Goal: Task Accomplishment & Management: Manage account settings

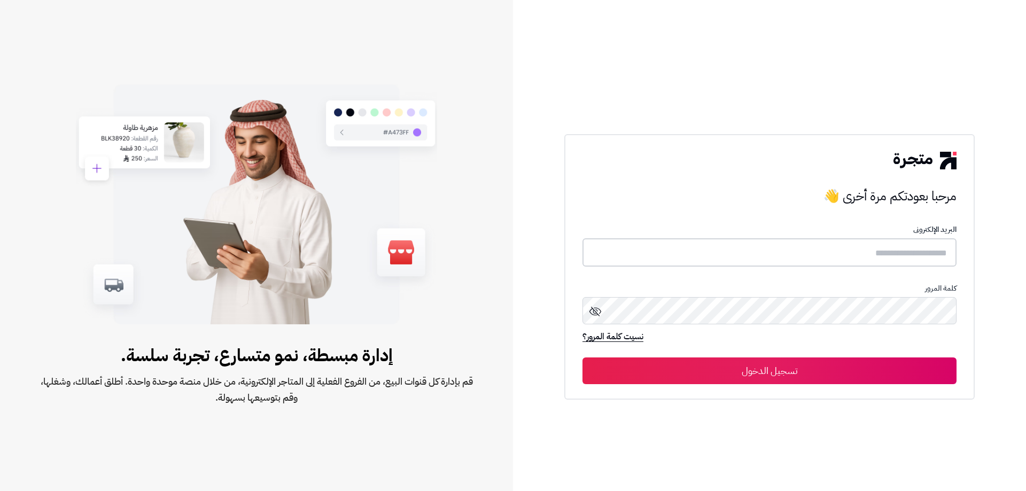
type input "******"
click at [827, 374] on button "تسجيل الدخول" at bounding box center [770, 370] width 374 height 27
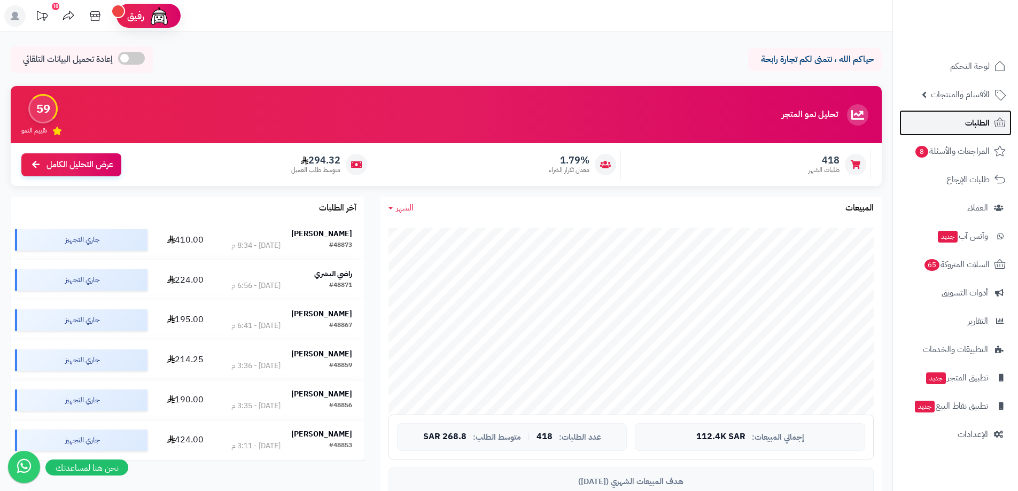
click at [995, 123] on icon at bounding box center [1000, 123] width 11 height 10
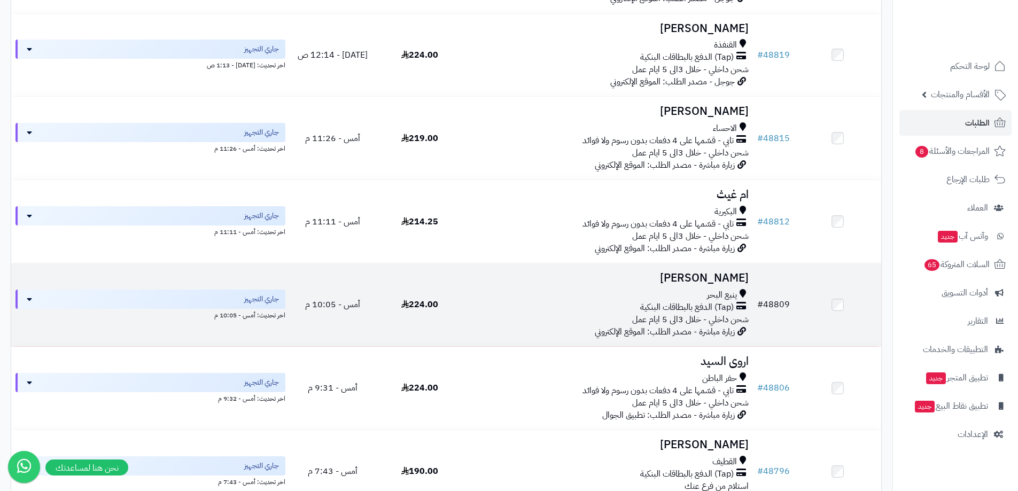
scroll to position [1492, 0]
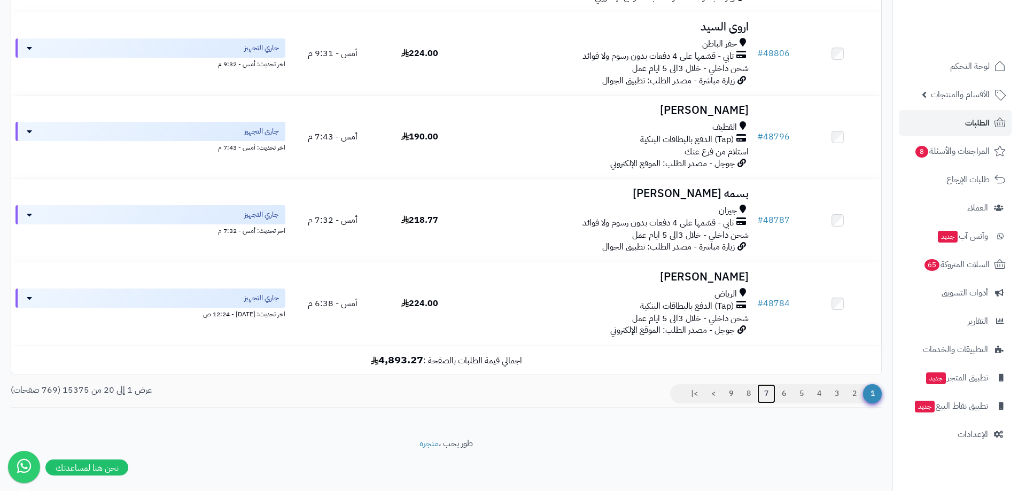
click at [766, 391] on link "7" at bounding box center [766, 393] width 18 height 19
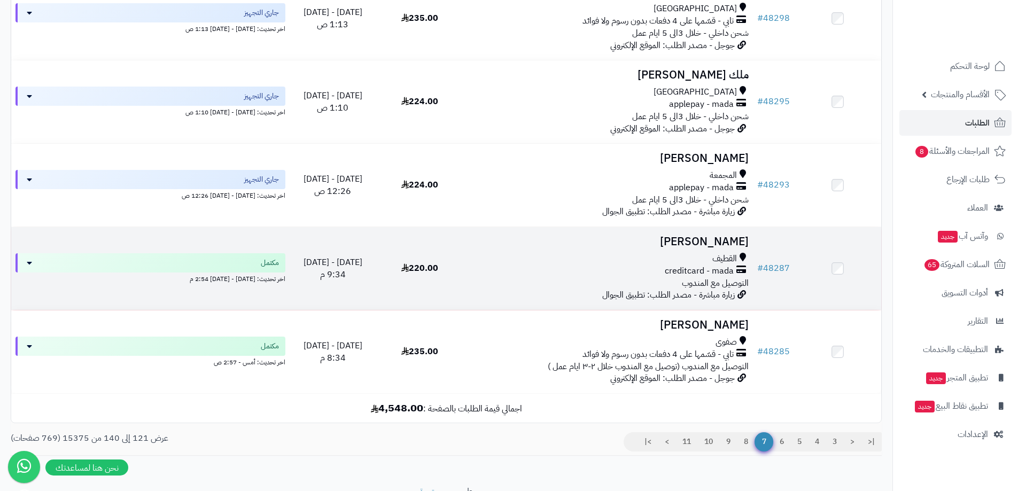
scroll to position [1492, 0]
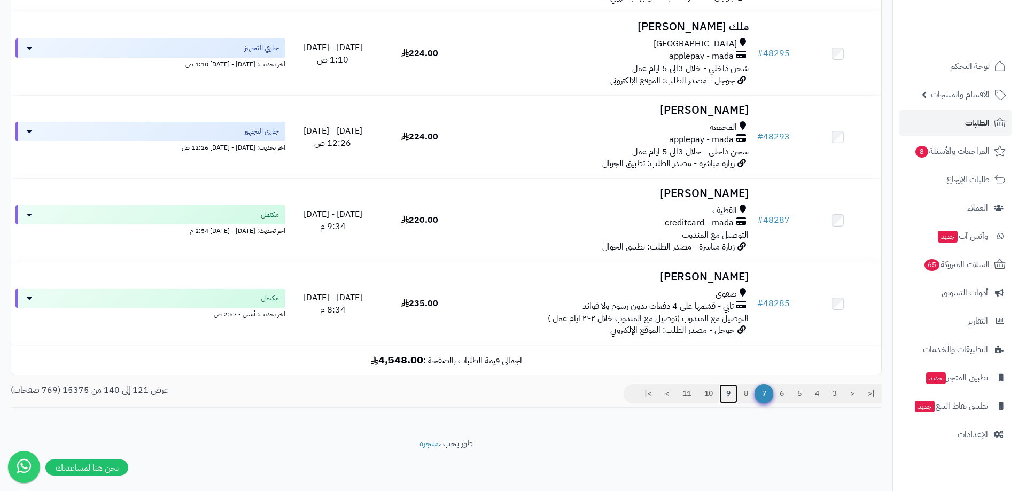
click at [728, 395] on link "9" at bounding box center [728, 393] width 18 height 19
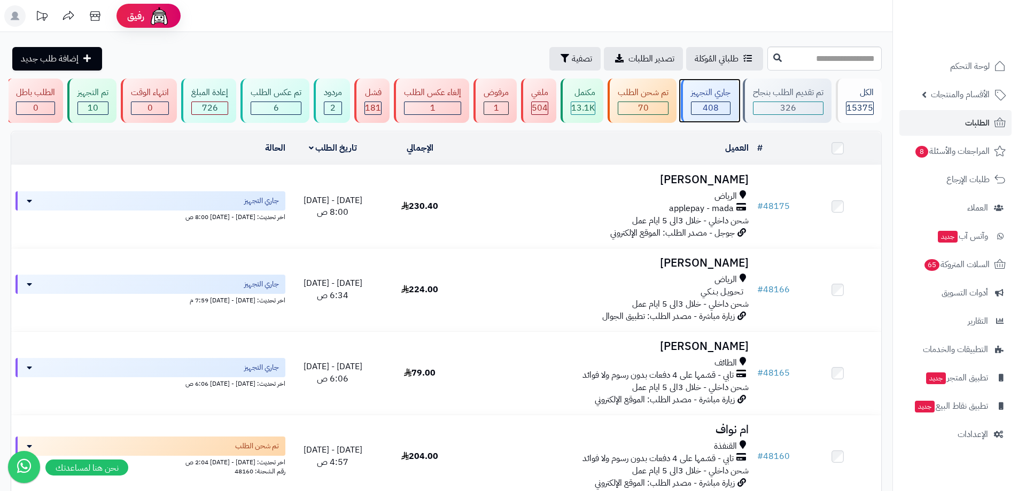
click at [708, 104] on span "408" at bounding box center [711, 108] width 16 height 13
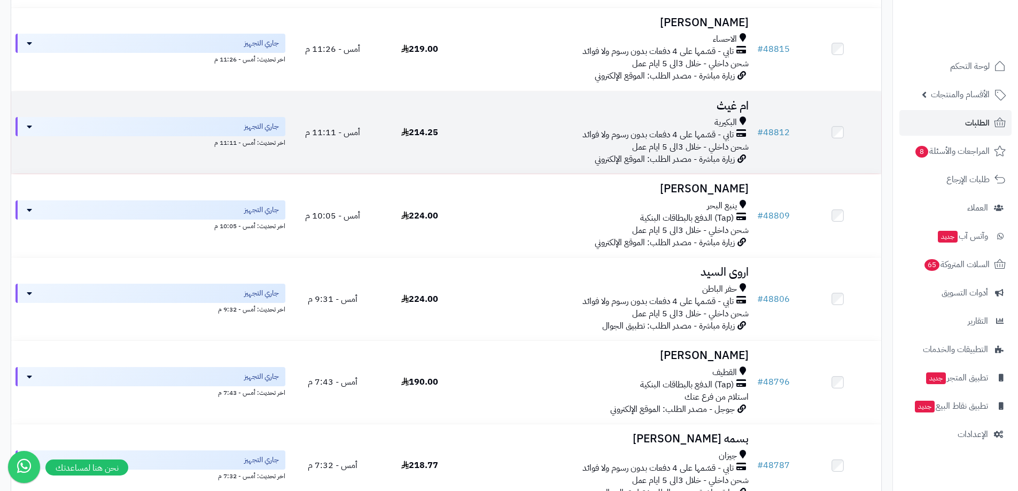
scroll to position [1492, 0]
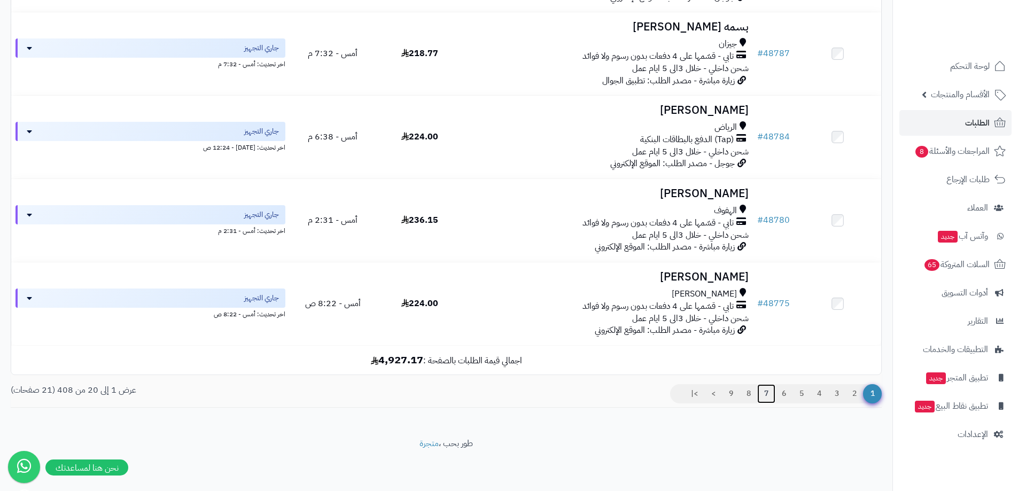
click at [772, 393] on link "7" at bounding box center [766, 393] width 18 height 19
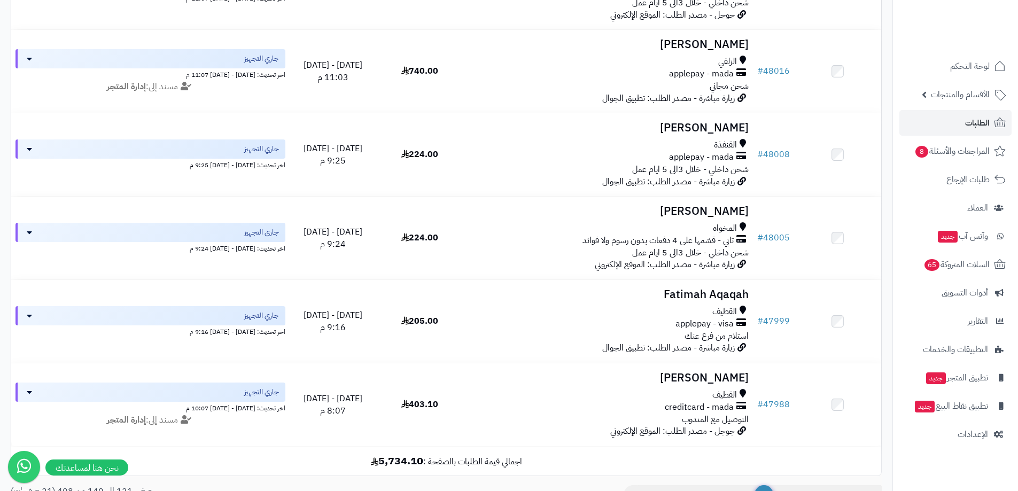
scroll to position [1492, 0]
